Goal: Task Accomplishment & Management: Use online tool/utility

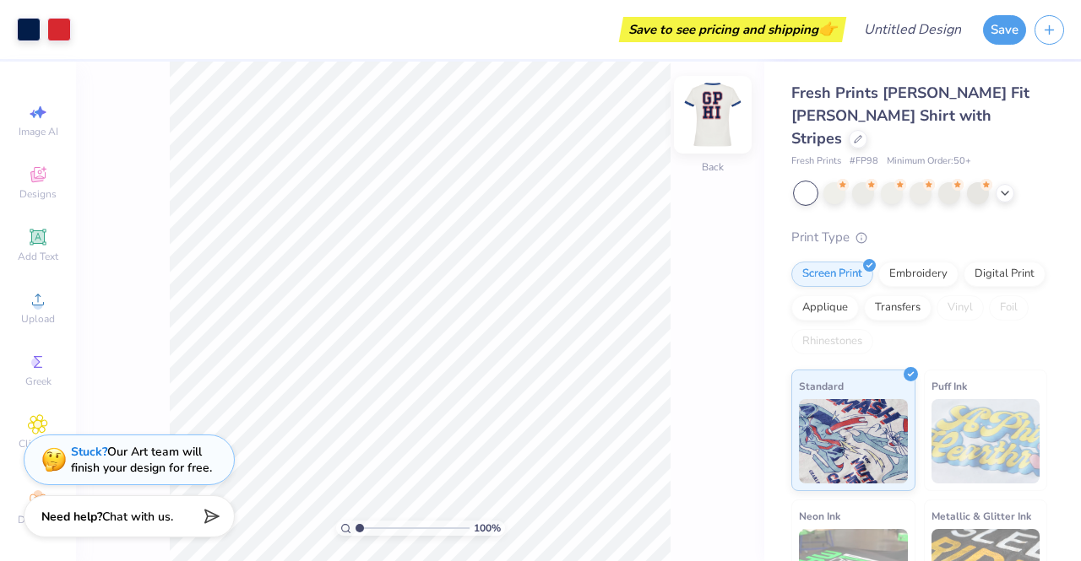
click at [710, 121] on img at bounding box center [713, 115] width 68 height 68
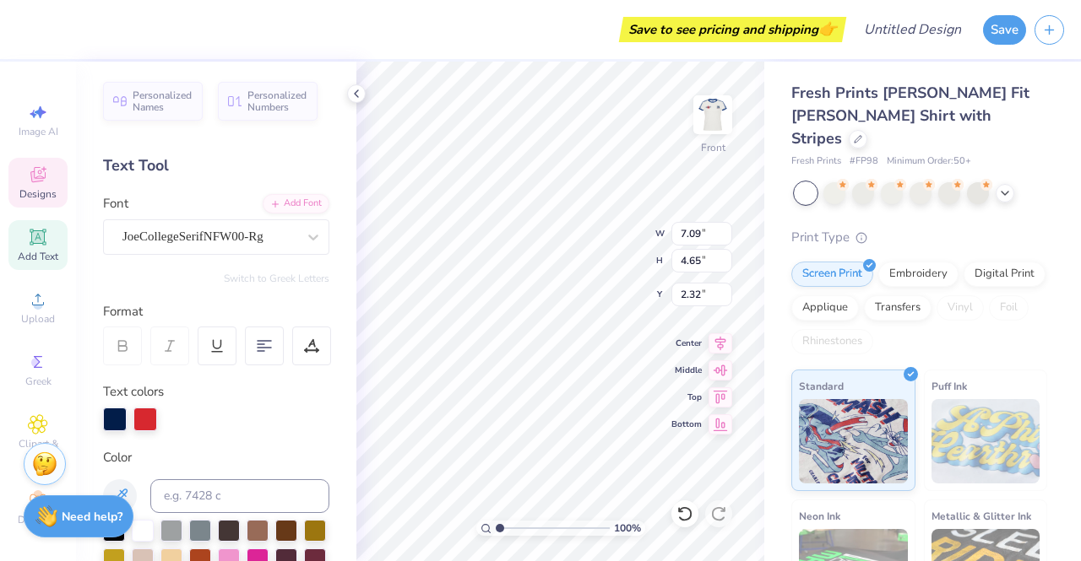
scroll to position [14, 2]
type textarea "nw"
type input "6.42"
type input "7.51"
type textarea "sd"
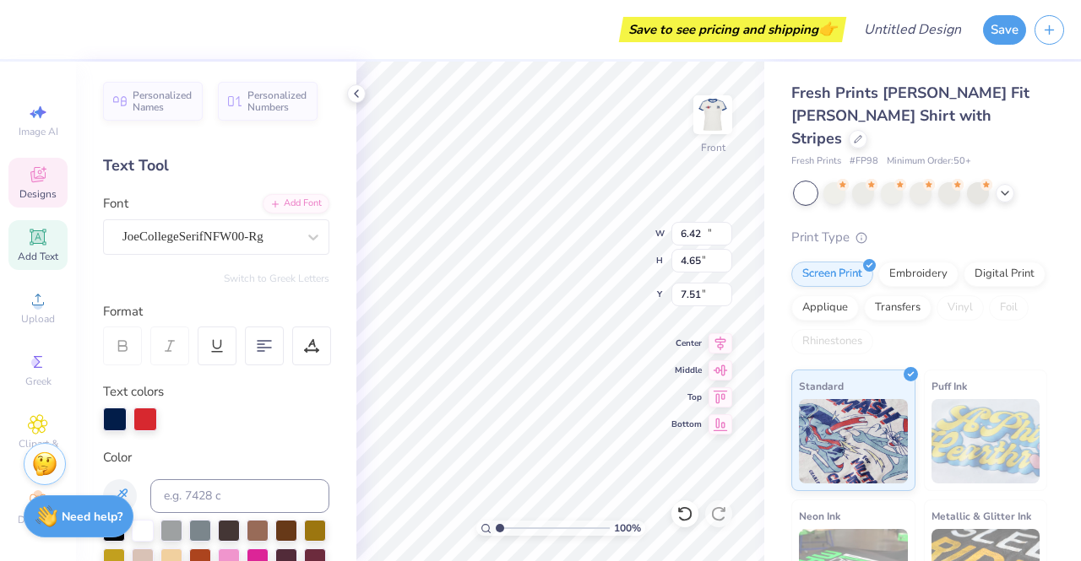
type input "10.00"
type input "2.32"
type input "8.10"
type input "3.77"
type input "3.00"
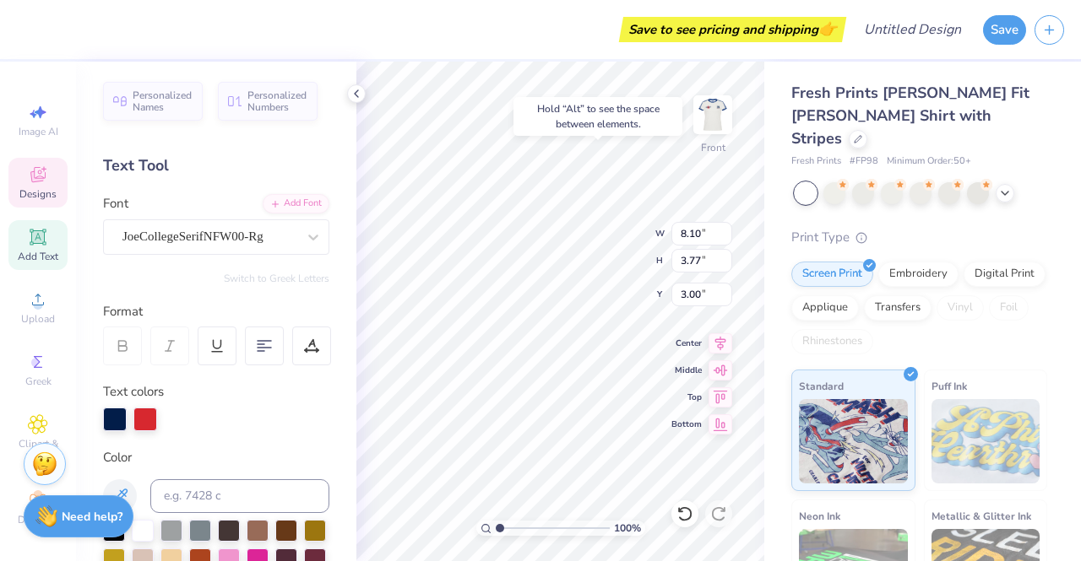
type input "7.19"
type input "4.65"
type input "7.48"
click at [714, 108] on img at bounding box center [713, 115] width 68 height 68
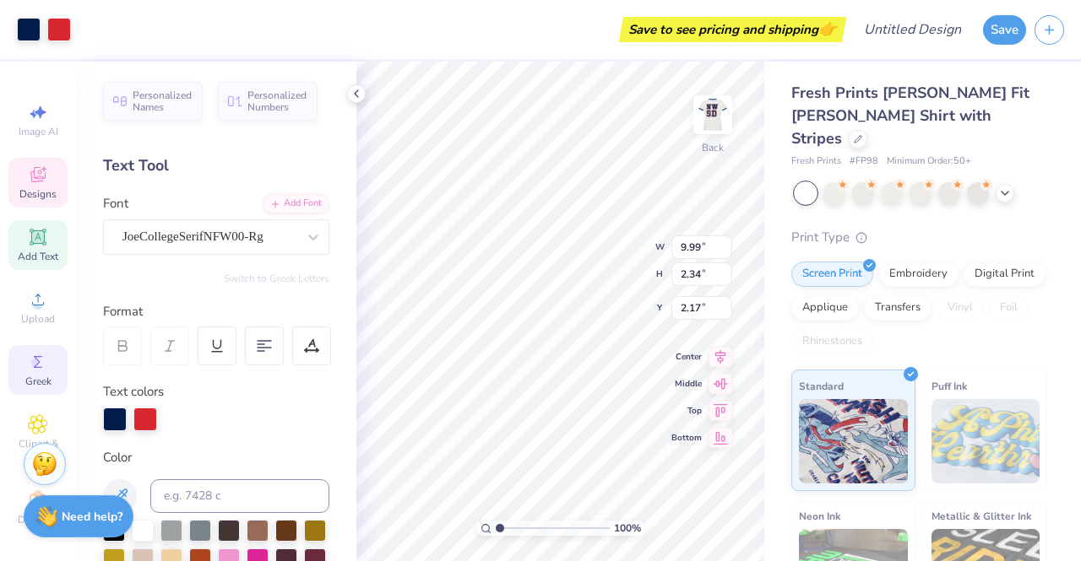
click at [29, 375] on span "Greek" at bounding box center [38, 382] width 26 height 14
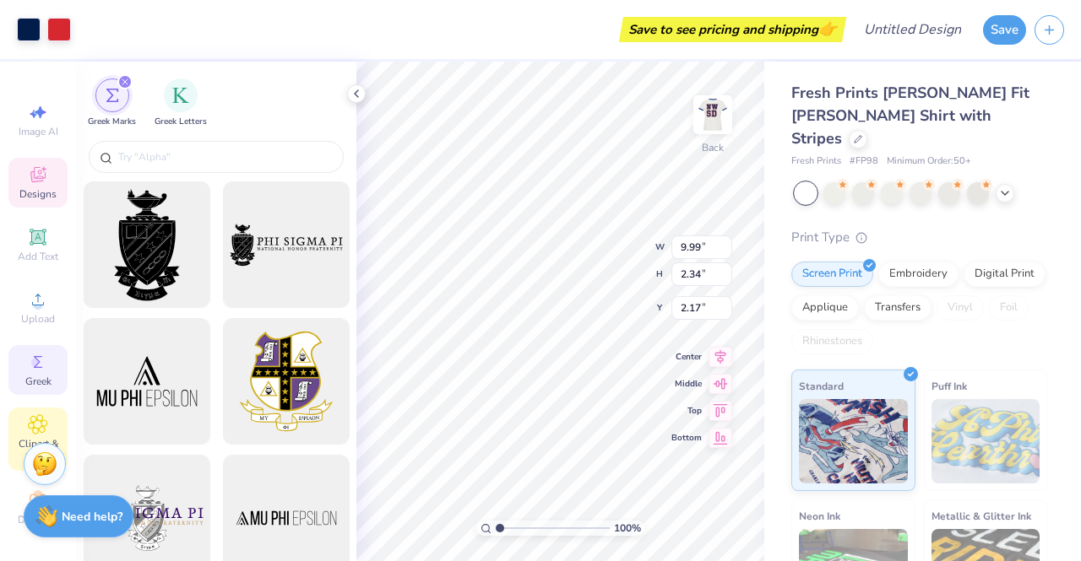
scroll to position [19, 0]
click at [30, 409] on icon at bounding box center [38, 418] width 19 height 19
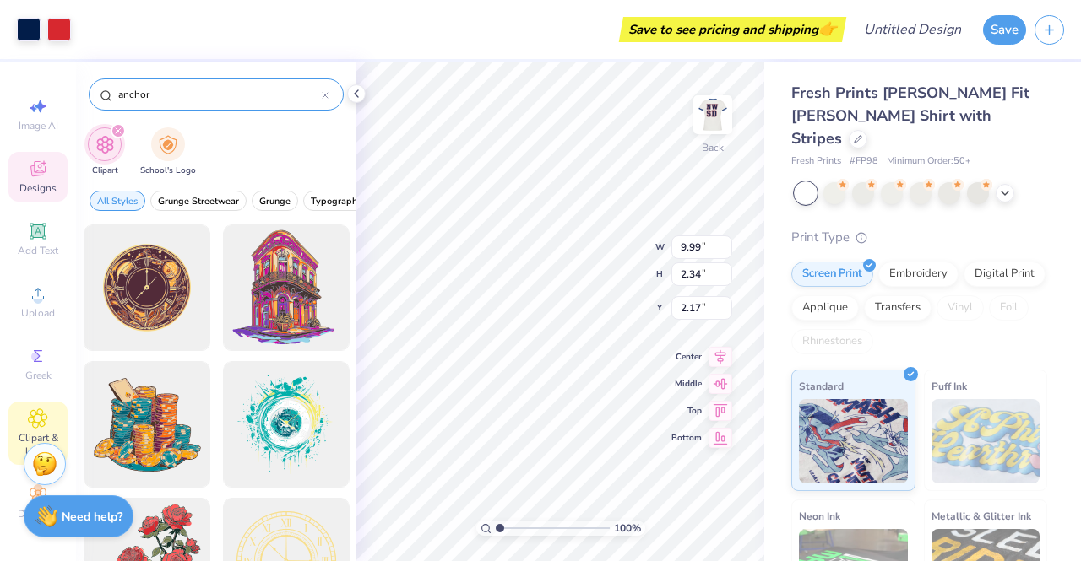
type input "anchor"
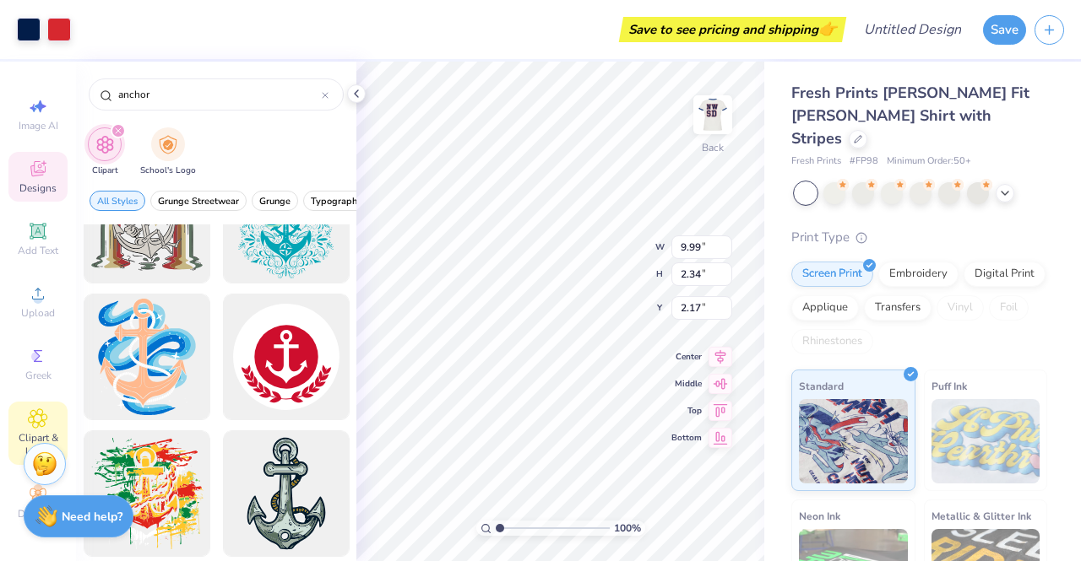
scroll to position [340, 0]
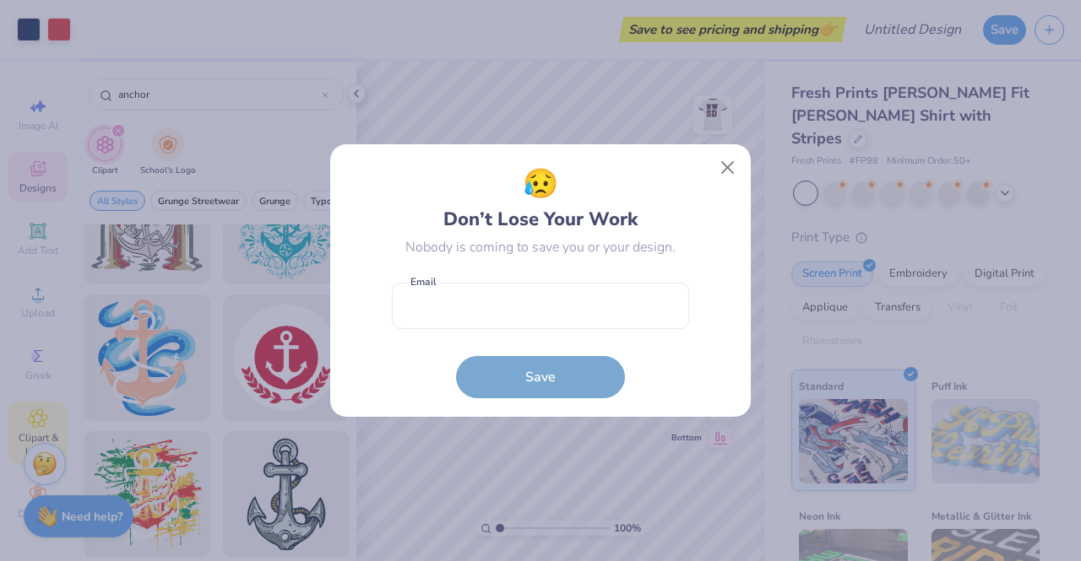
click at [745, 166] on div "😥 Don’t Lose Your Work Nobody is coming to save you or your design. Email is a …" at bounding box center [540, 281] width 420 height 274
click at [733, 166] on button "Close" at bounding box center [728, 168] width 32 height 32
